Goal: Task Accomplishment & Management: Use online tool/utility

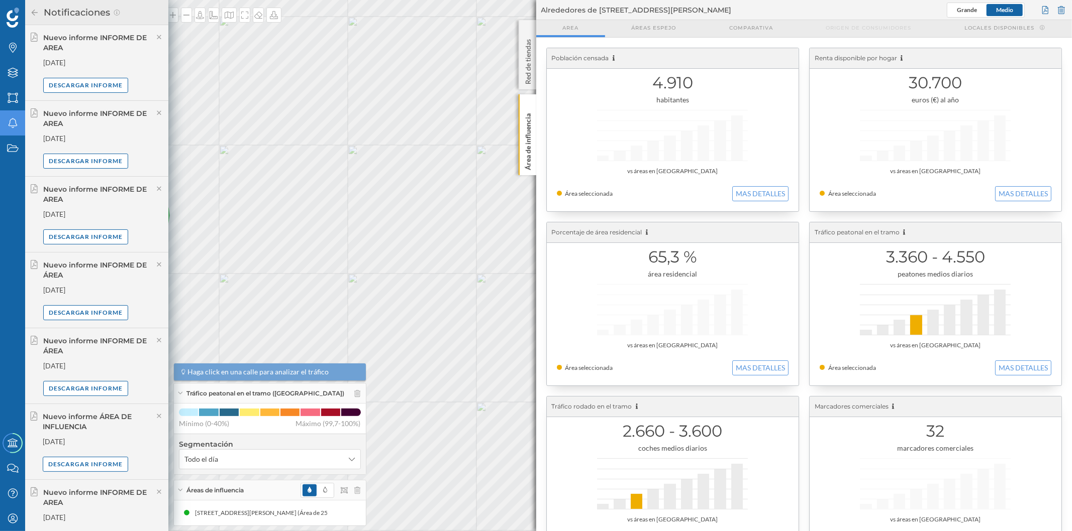
click at [39, 15] on h2 "Notificaciones" at bounding box center [76, 13] width 74 height 16
click at [37, 14] on icon at bounding box center [34, 12] width 9 height 7
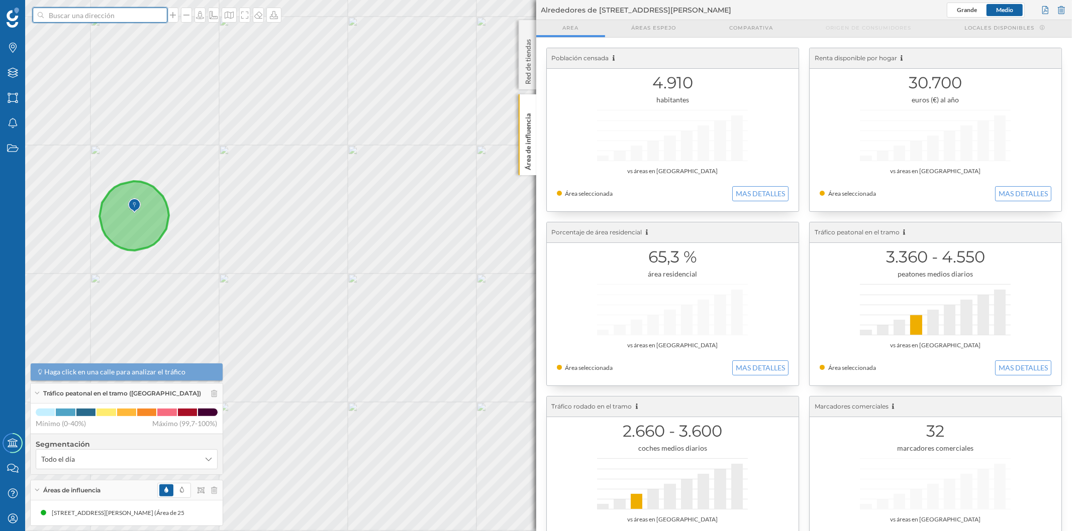
click at [121, 16] on input at bounding box center [100, 15] width 113 height 15
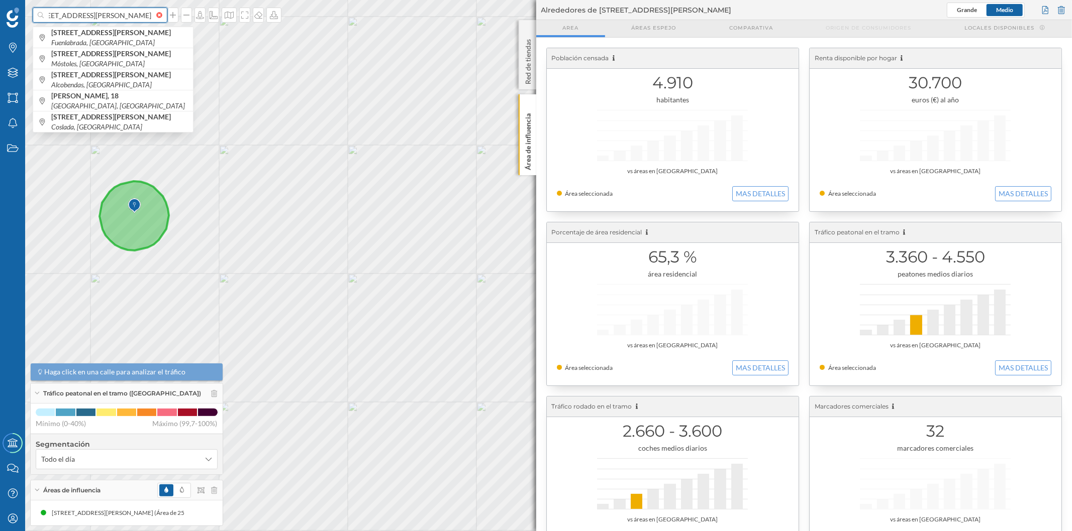
scroll to position [0, 57]
type input "[STREET_ADDRESS][PERSON_NAME]"
click at [128, 37] on span "[STREET_ADDRESS][PERSON_NAME]" at bounding box center [119, 38] width 137 height 20
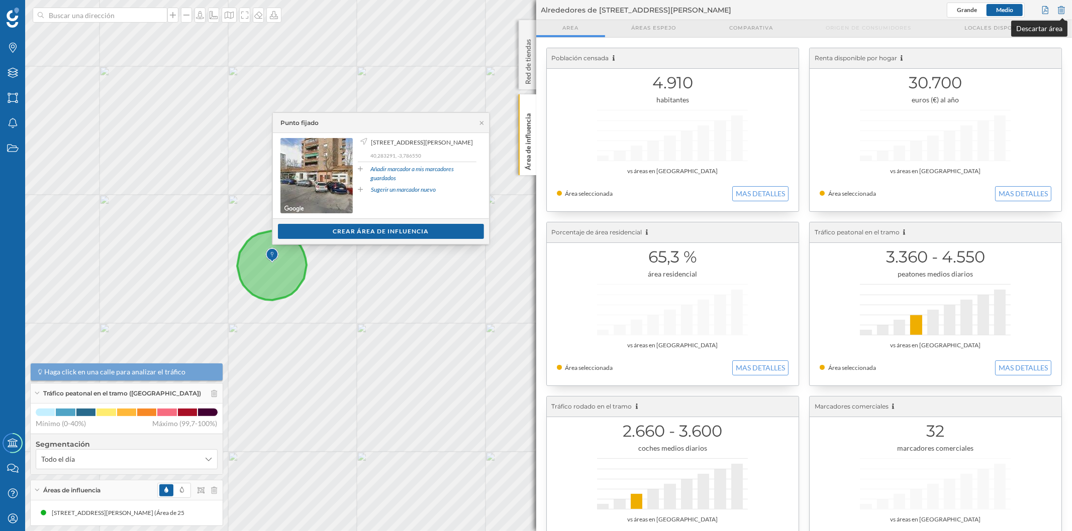
click at [1061, 7] on div at bounding box center [1060, 10] width 11 height 15
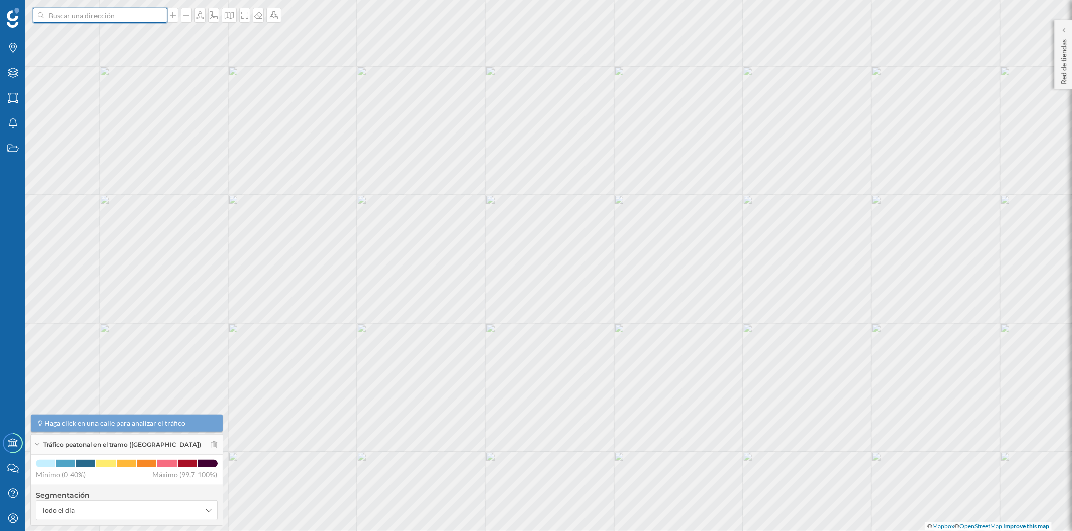
click at [141, 14] on input at bounding box center [100, 15] width 113 height 15
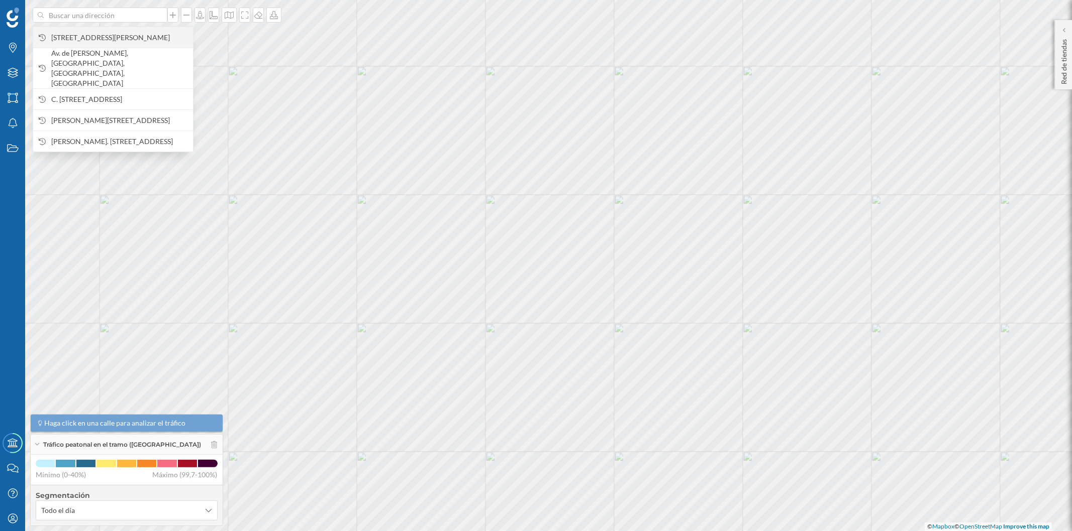
click at [143, 33] on span "[STREET_ADDRESS][PERSON_NAME]" at bounding box center [119, 38] width 137 height 10
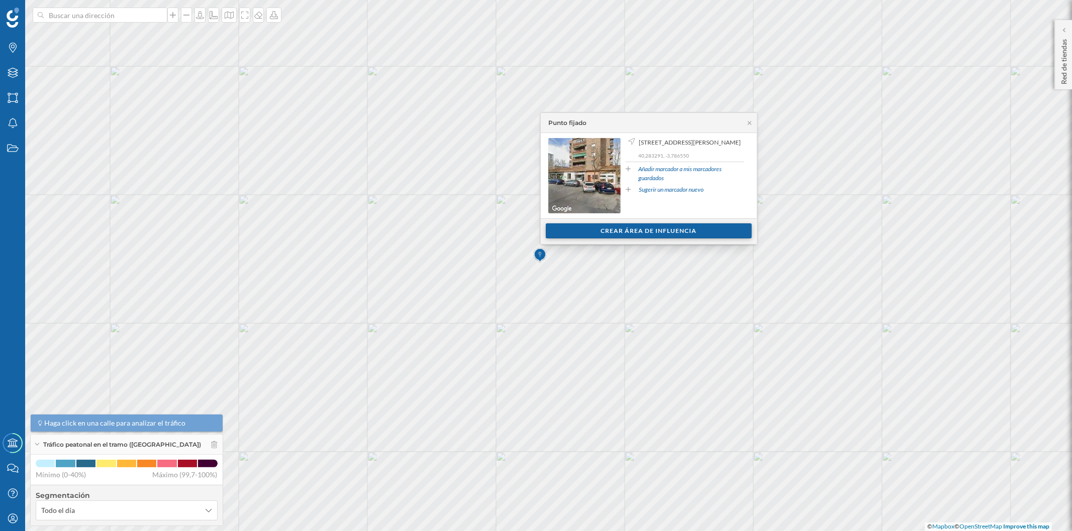
click at [616, 229] on div "Crear área de influencia" at bounding box center [649, 231] width 206 height 15
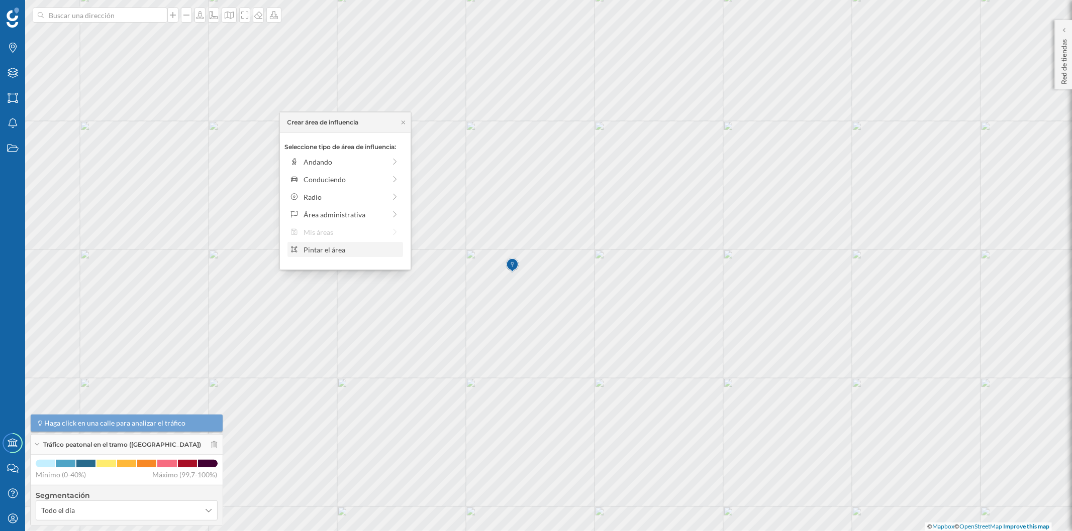
click at [305, 257] on div "Pintar el área" at bounding box center [345, 249] width 116 height 15
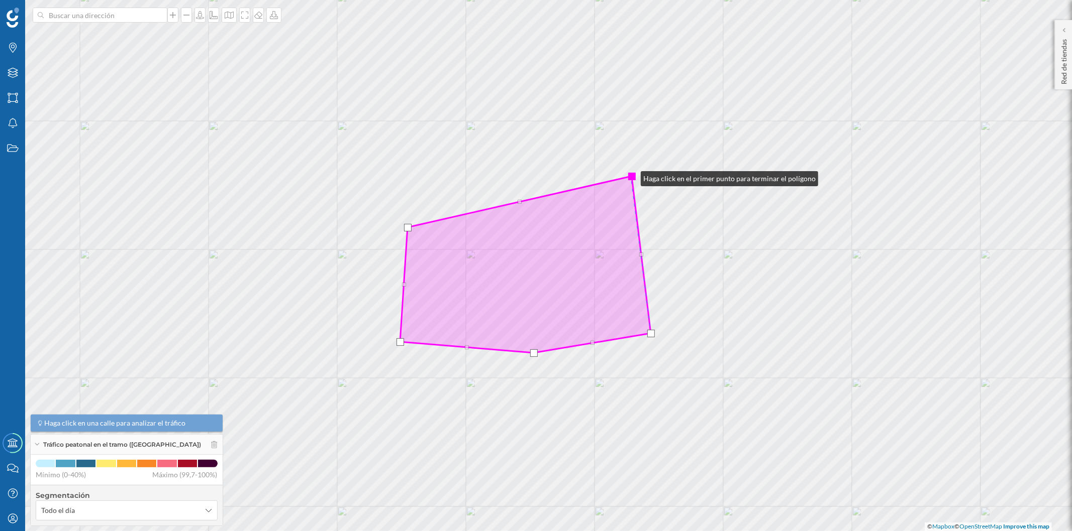
click at [630, 176] on div at bounding box center [632, 177] width 8 height 8
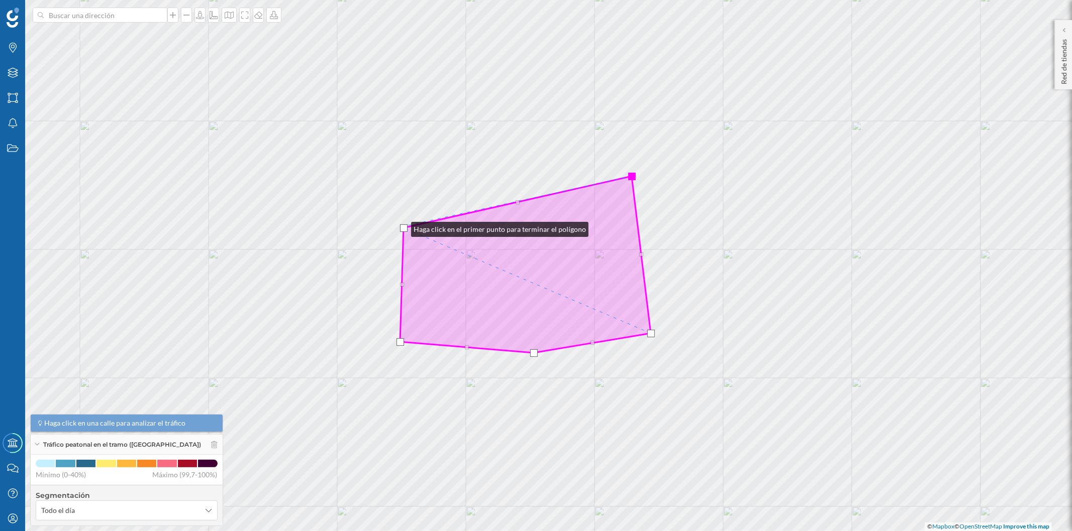
click at [401, 227] on div at bounding box center [404, 229] width 8 height 8
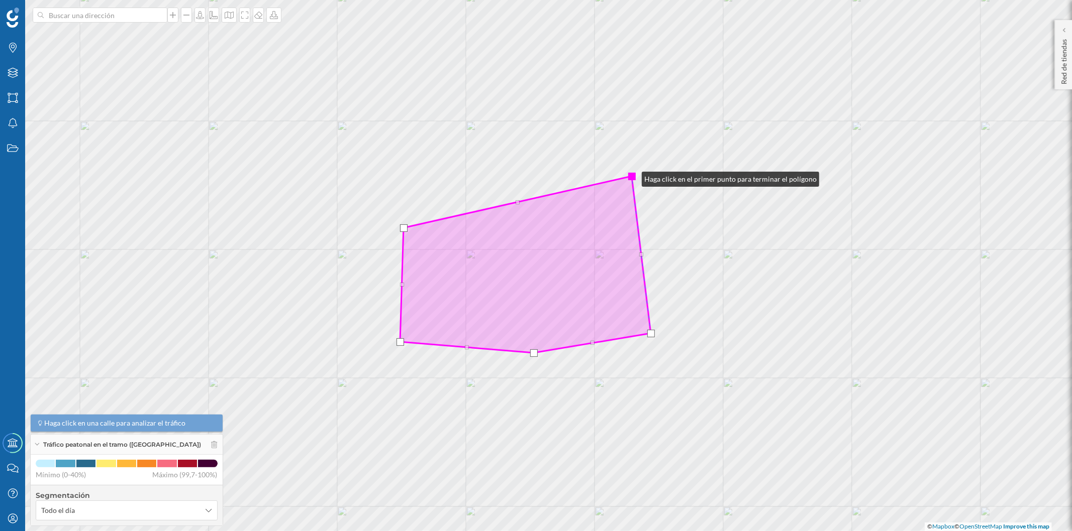
click at [631, 177] on div at bounding box center [632, 177] width 8 height 8
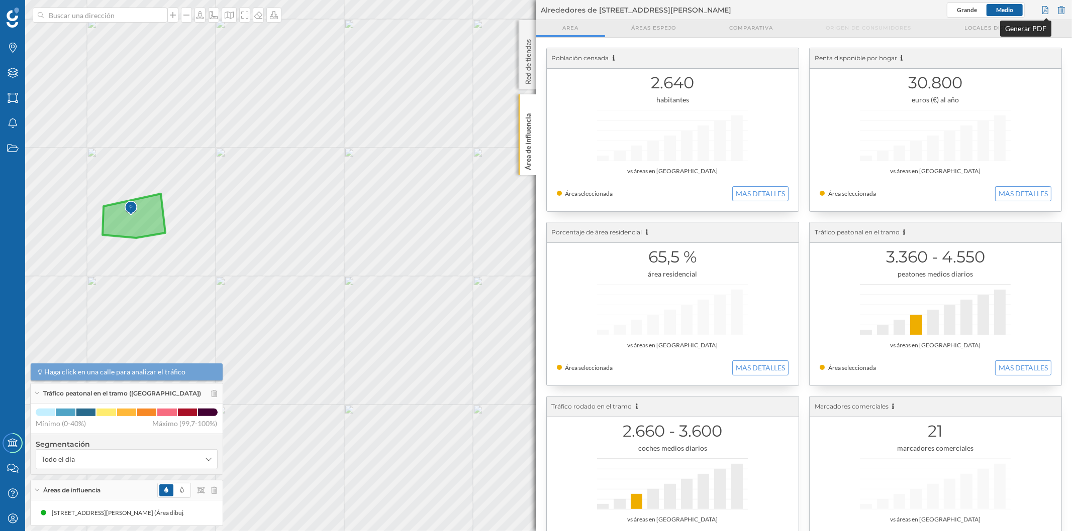
click at [1042, 12] on div at bounding box center [1044, 10] width 11 height 15
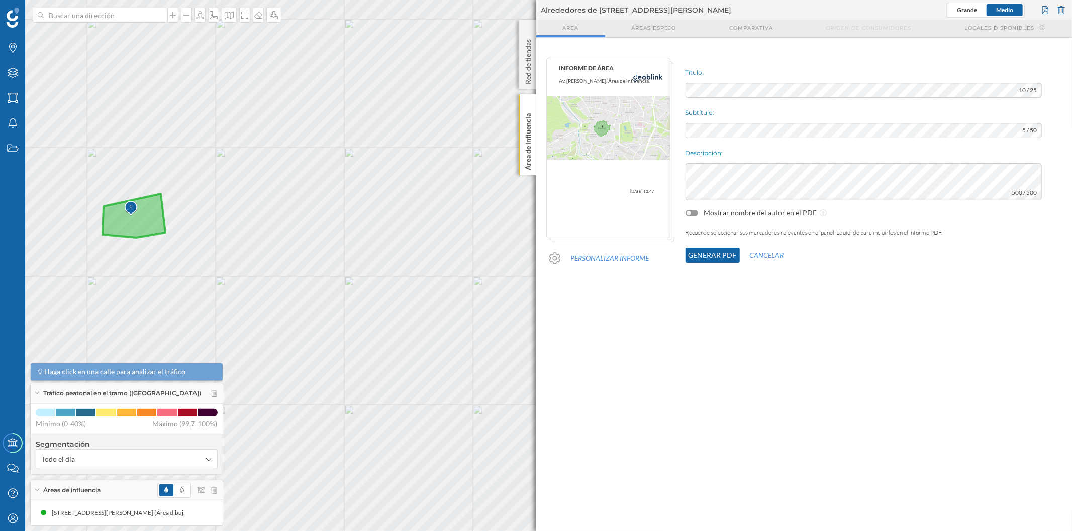
click at [704, 254] on button "Generar PDF" at bounding box center [712, 255] width 54 height 15
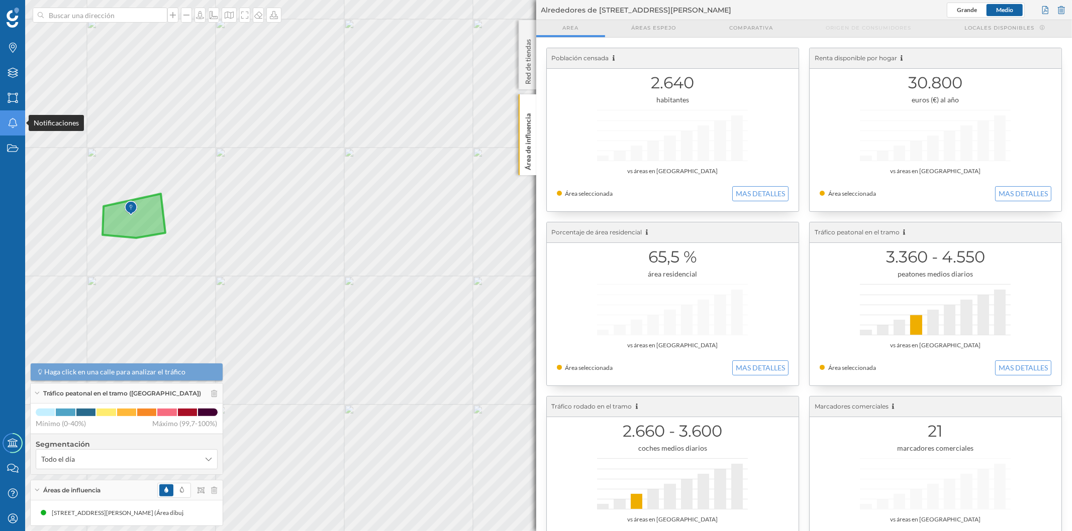
click at [7, 114] on div "Notificaciones" at bounding box center [12, 123] width 25 height 25
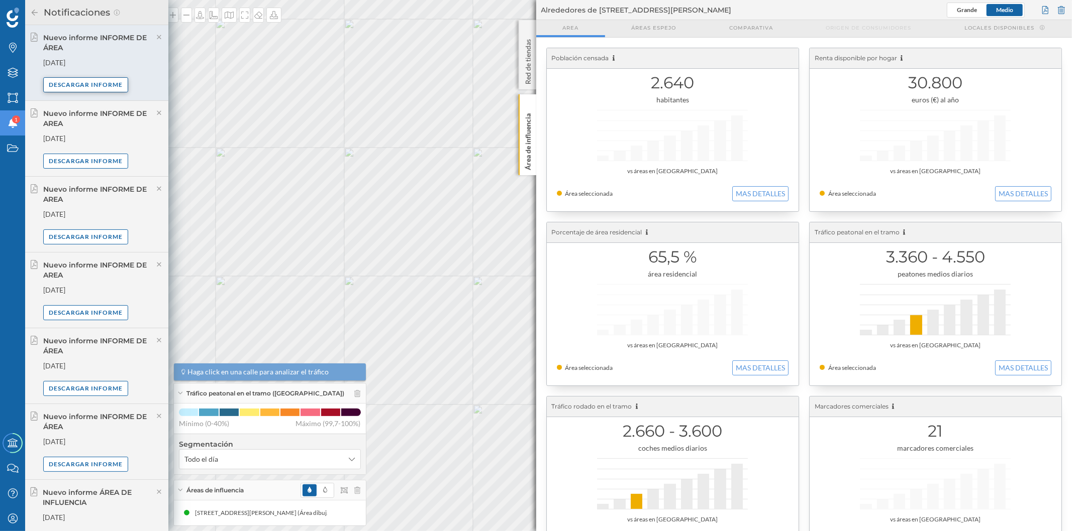
click at [111, 83] on div "Descargar informe" at bounding box center [85, 84] width 85 height 15
